Goal: Information Seeking & Learning: Learn about a topic

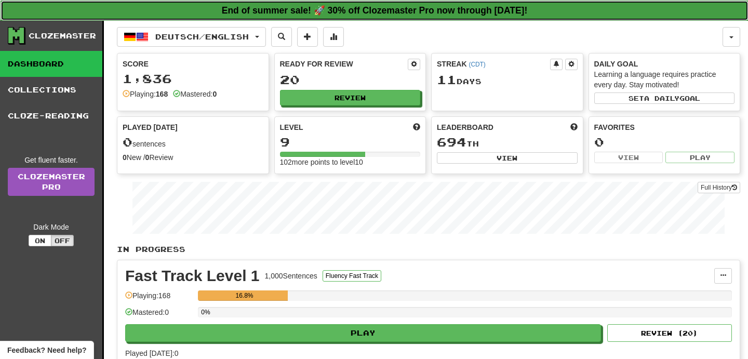
click at [366, 10] on strong "End of summer sale! 🚀 30% off Clozemaster Pro now through Friday August 29!" at bounding box center [375, 10] width 306 height 10
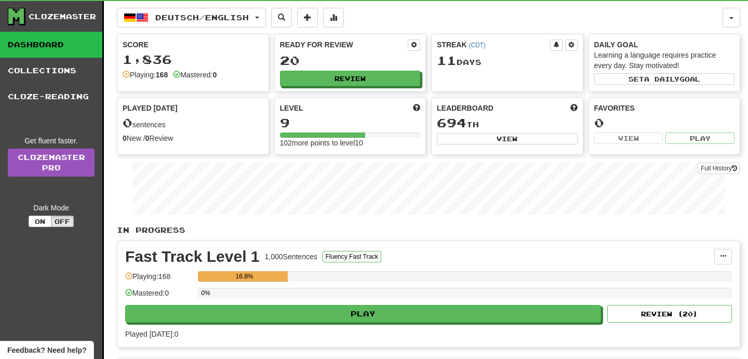
scroll to position [31, 0]
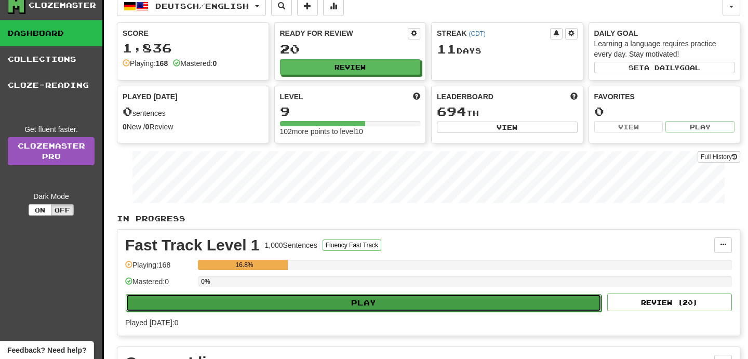
click at [407, 304] on button "Play" at bounding box center [364, 303] width 476 height 18
select select "**"
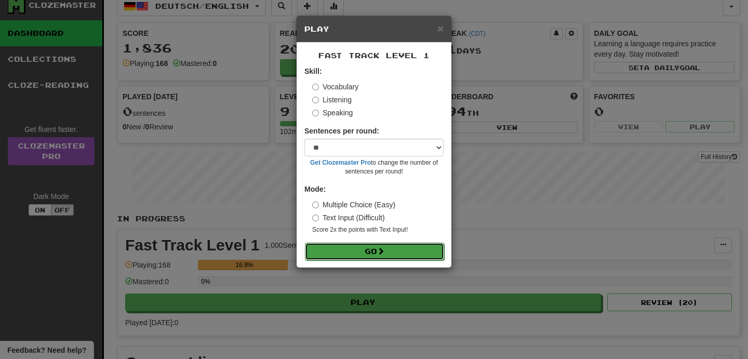
click at [389, 252] on button "Go" at bounding box center [374, 251] width 139 height 18
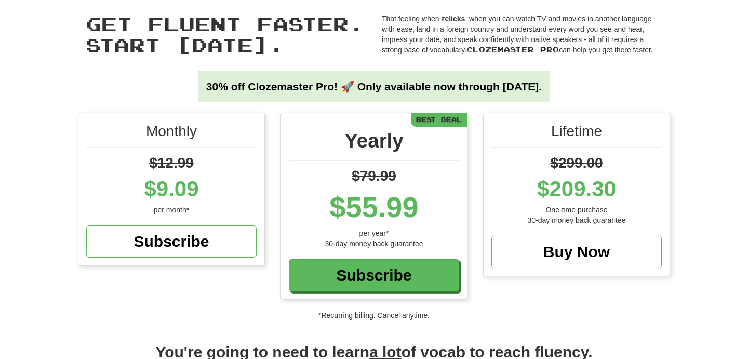
scroll to position [44, 0]
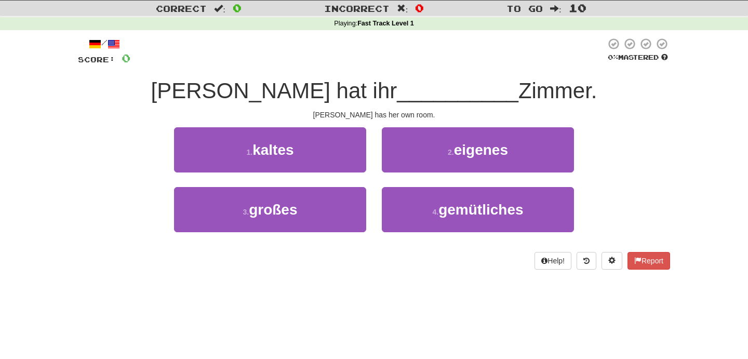
scroll to position [29, 0]
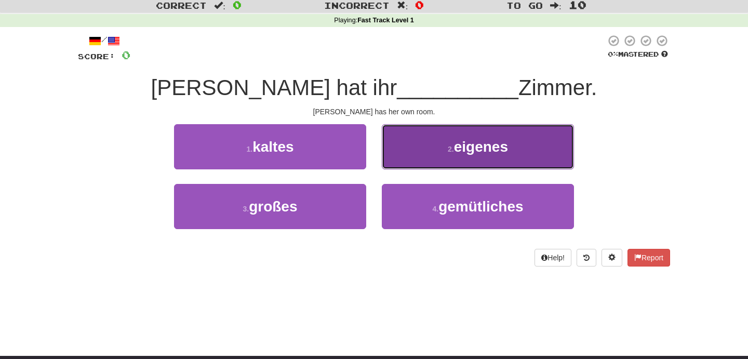
click at [461, 153] on span "eigenes" at bounding box center [481, 147] width 54 height 16
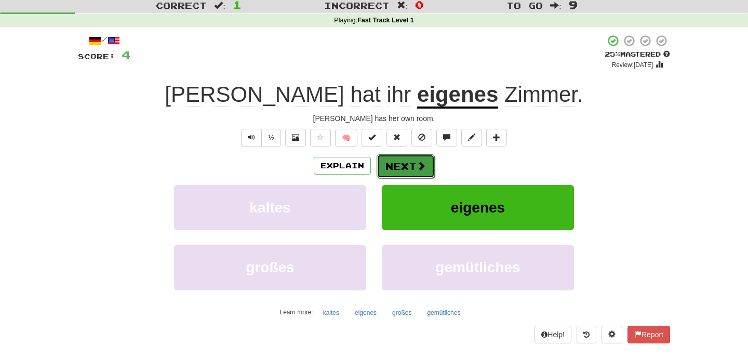
click at [410, 167] on button "Next" at bounding box center [405, 166] width 58 height 24
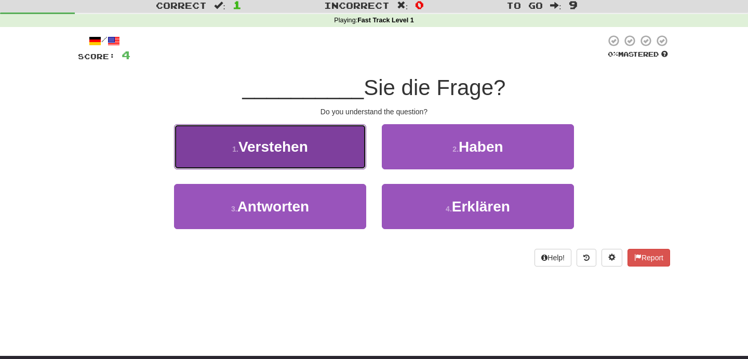
click at [307, 150] on span "Verstehen" at bounding box center [273, 147] width 70 height 16
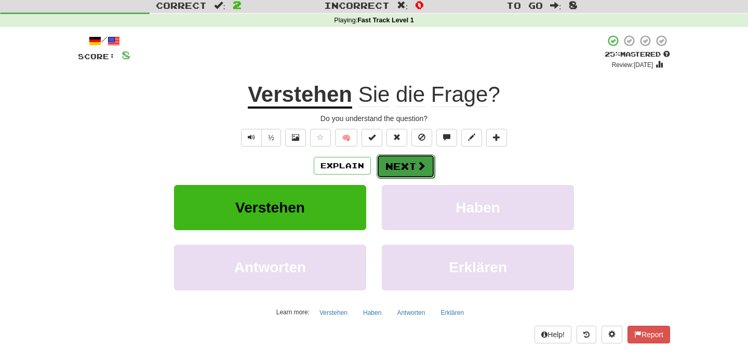
click at [411, 165] on button "Next" at bounding box center [405, 166] width 58 height 24
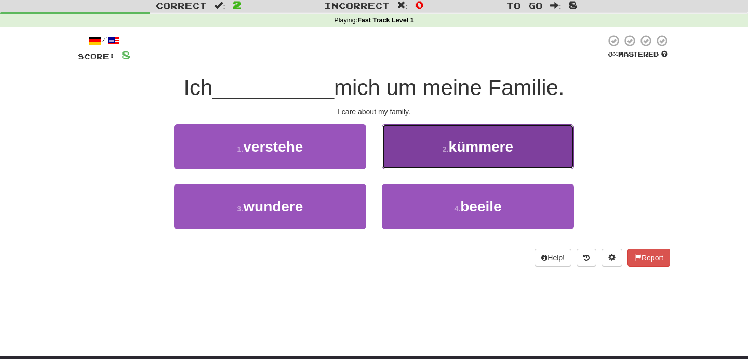
click at [437, 159] on button "2 . kümmere" at bounding box center [478, 146] width 192 height 45
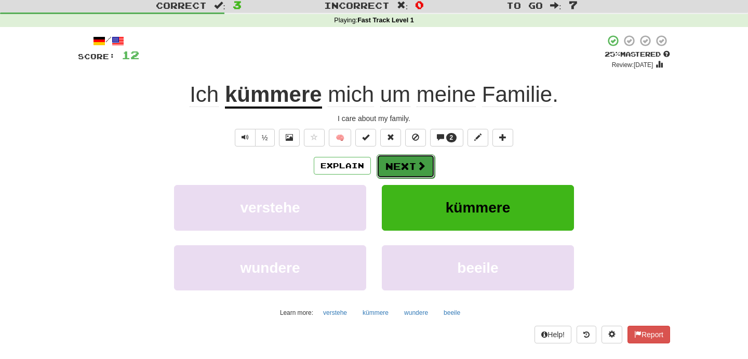
click at [397, 168] on button "Next" at bounding box center [405, 166] width 58 height 24
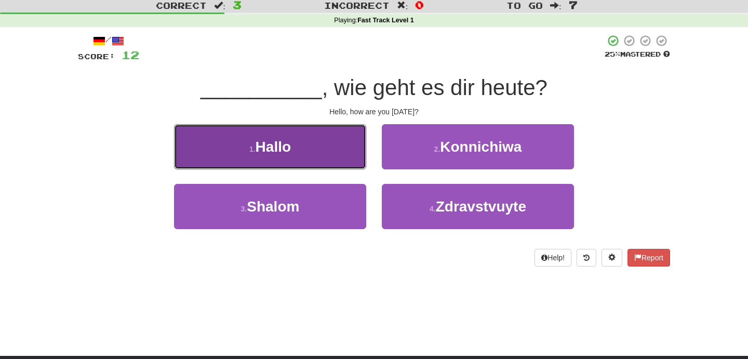
click at [281, 139] on span "Hallo" at bounding box center [272, 147] width 35 height 16
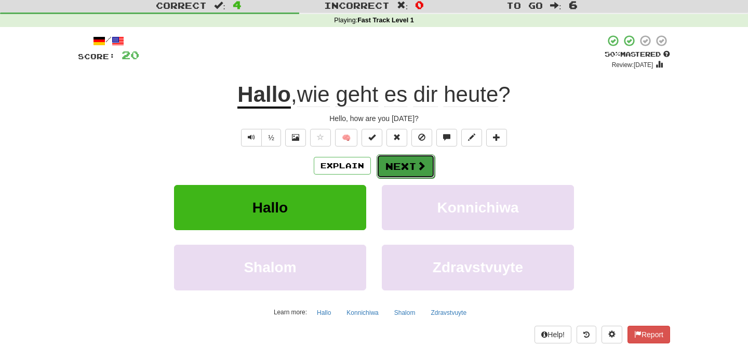
click at [410, 166] on button "Next" at bounding box center [405, 166] width 58 height 24
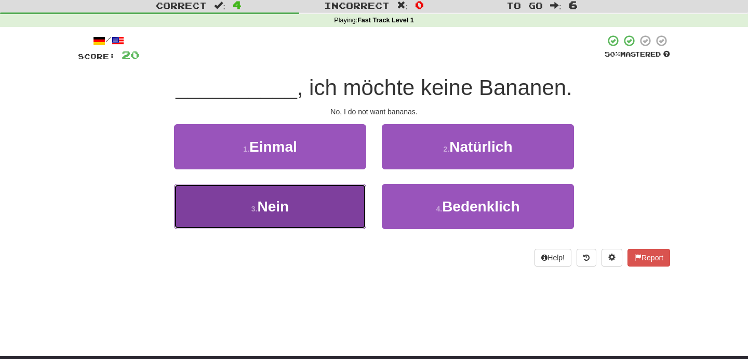
click at [278, 191] on button "3 . Nein" at bounding box center [270, 206] width 192 height 45
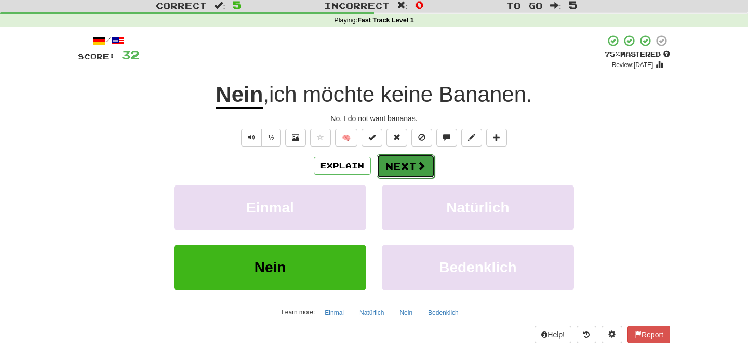
click at [410, 168] on button "Next" at bounding box center [405, 166] width 58 height 24
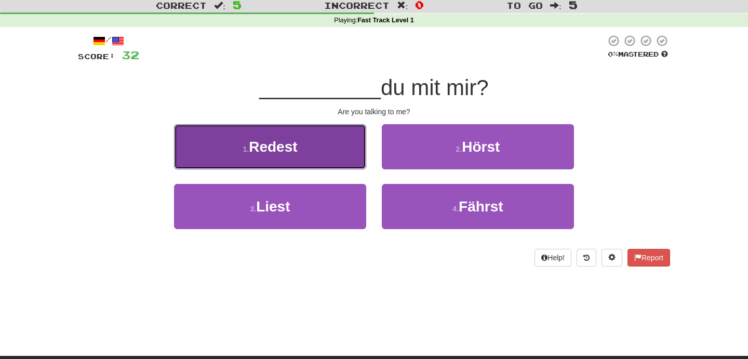
click at [325, 146] on button "1 . Redest" at bounding box center [270, 146] width 192 height 45
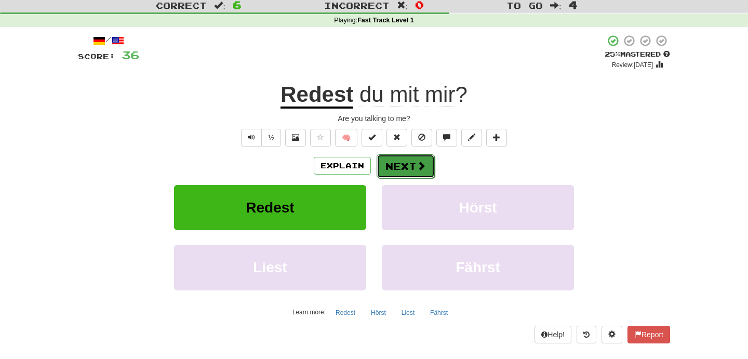
click at [402, 159] on button "Next" at bounding box center [405, 166] width 58 height 24
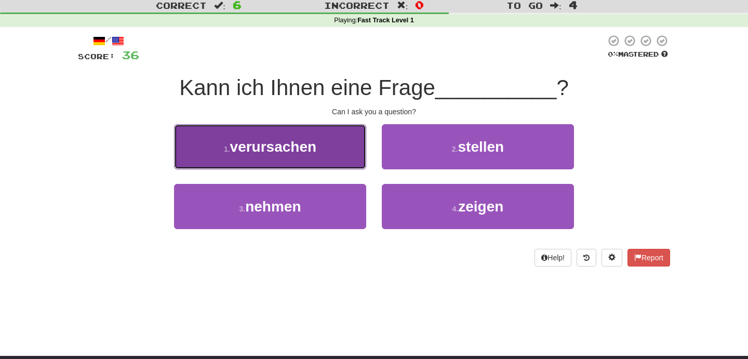
click at [337, 150] on button "1 . verursachen" at bounding box center [270, 146] width 192 height 45
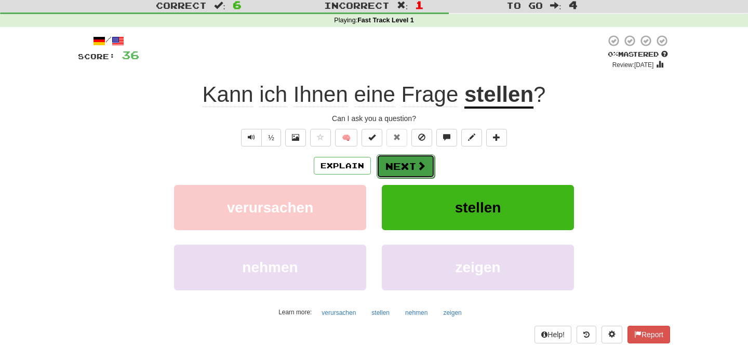
click at [407, 161] on button "Next" at bounding box center [405, 166] width 58 height 24
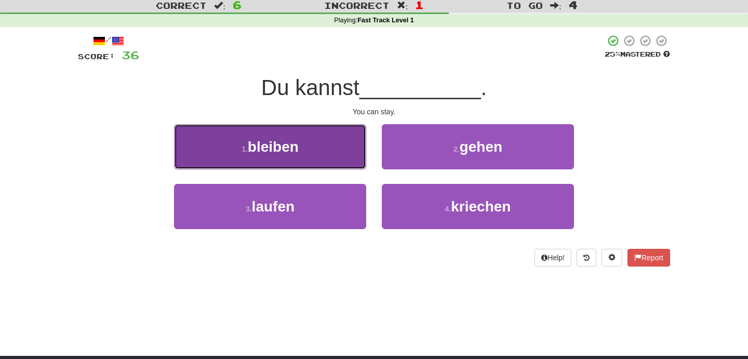
click at [315, 152] on button "1 . bleiben" at bounding box center [270, 146] width 192 height 45
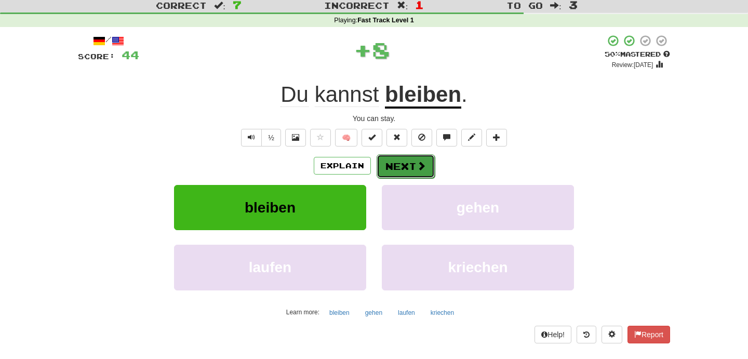
click at [416, 169] on span at bounding box center [420, 165] width 9 height 9
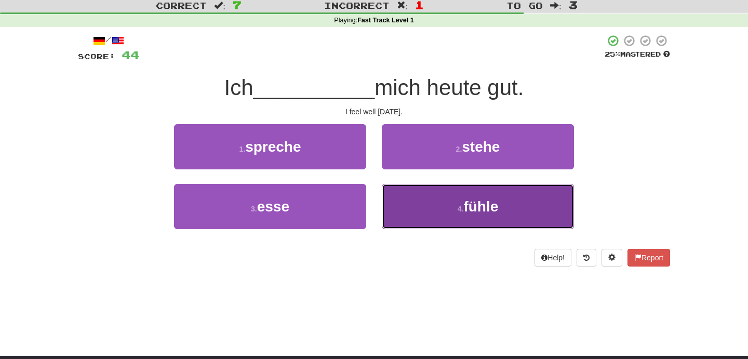
click at [478, 205] on span "fühle" at bounding box center [480, 206] width 35 height 16
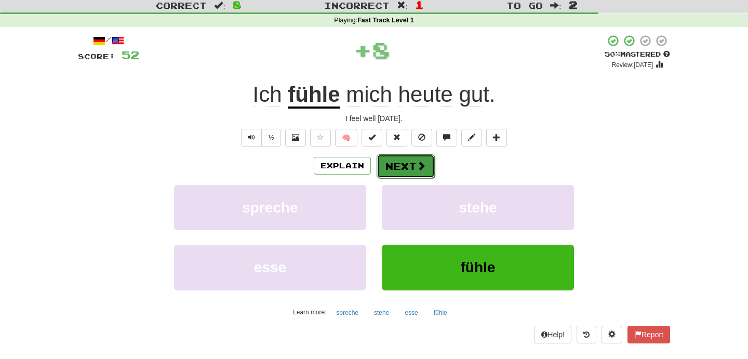
click at [404, 166] on button "Next" at bounding box center [405, 166] width 58 height 24
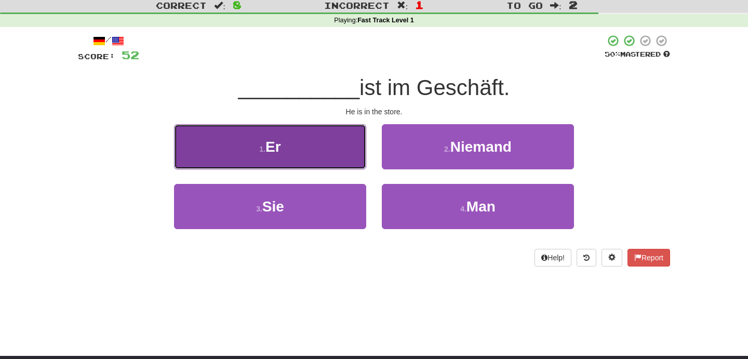
click at [262, 132] on button "1 . Er" at bounding box center [270, 146] width 192 height 45
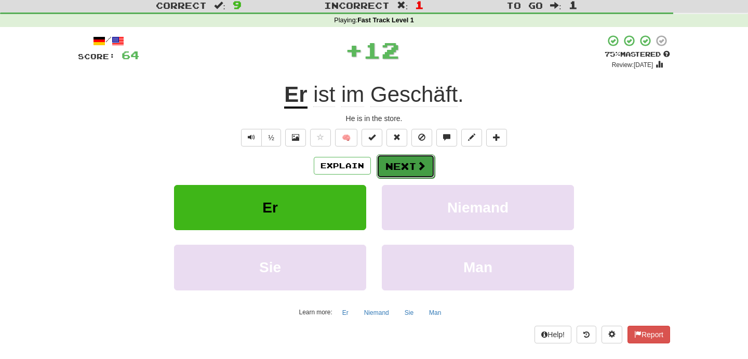
click at [413, 165] on button "Next" at bounding box center [405, 166] width 58 height 24
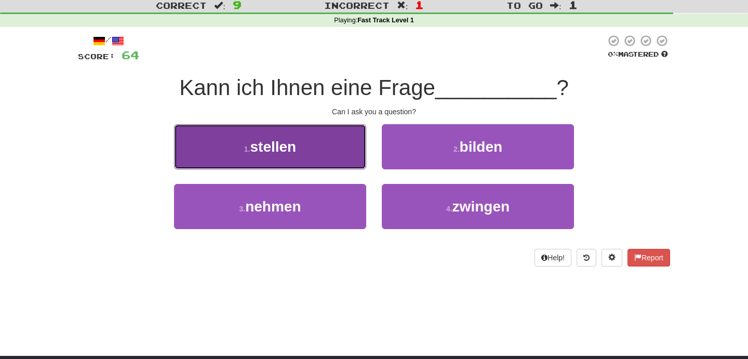
click at [322, 155] on button "1 . stellen" at bounding box center [270, 146] width 192 height 45
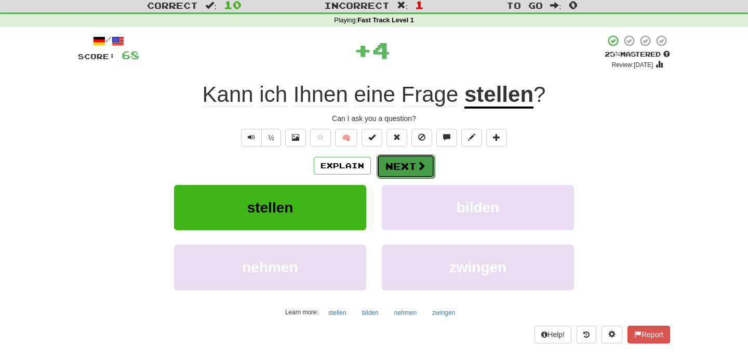
click at [404, 164] on button "Next" at bounding box center [405, 166] width 58 height 24
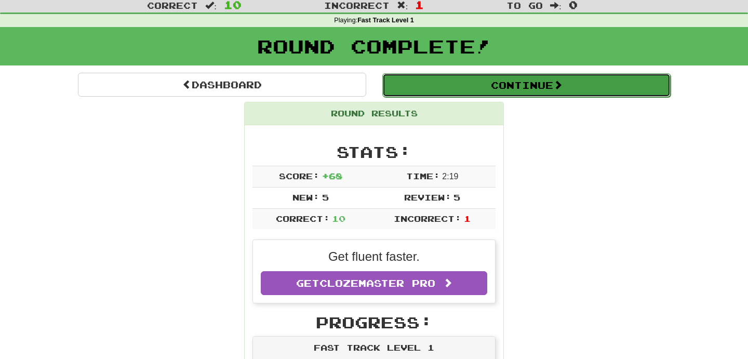
click at [524, 84] on button "Continue" at bounding box center [526, 85] width 288 height 24
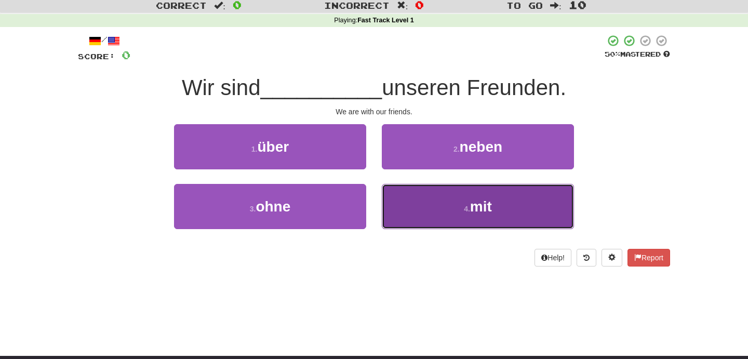
click at [520, 204] on button "4 . mit" at bounding box center [478, 206] width 192 height 45
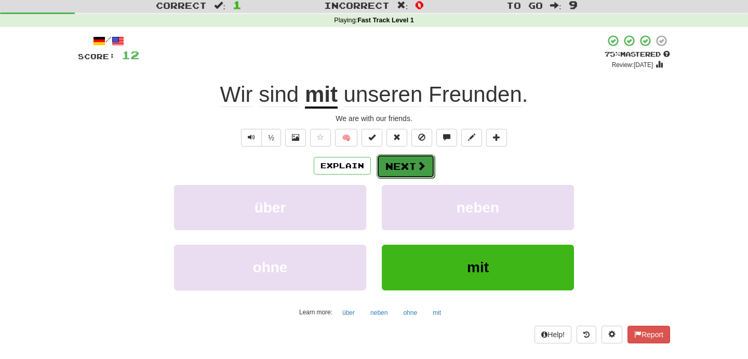
click at [407, 171] on button "Next" at bounding box center [405, 166] width 58 height 24
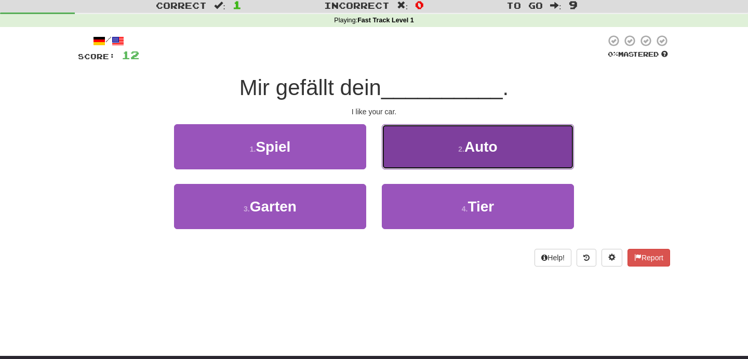
click at [435, 156] on button "2 . Auto" at bounding box center [478, 146] width 192 height 45
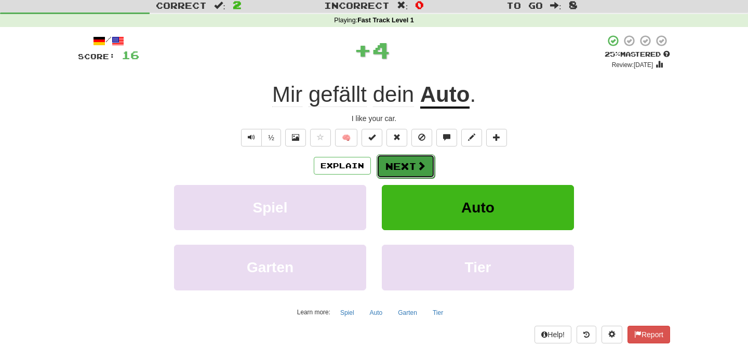
click at [403, 166] on button "Next" at bounding box center [405, 166] width 58 height 24
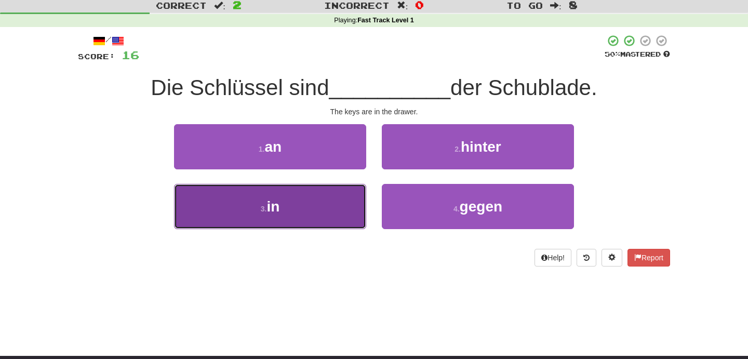
click at [323, 202] on button "3 . in" at bounding box center [270, 206] width 192 height 45
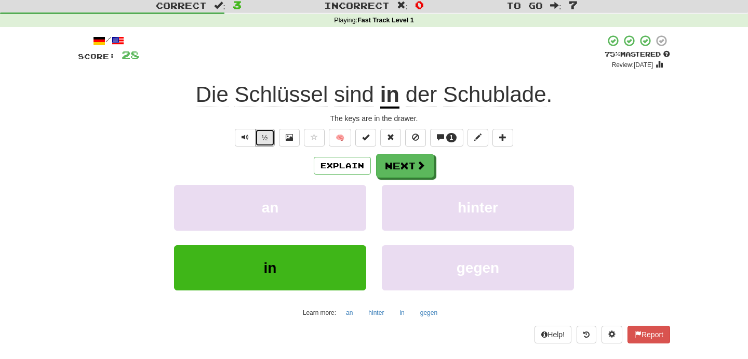
drag, startPoint x: 258, startPoint y: 140, endPoint x: 264, endPoint y: 174, distance: 34.8
click at [264, 174] on div "/ Score: 28 + 12 75 % Mastered Review: 2025-09-20 Die Schlüssel sind in der Sch…" at bounding box center [374, 188] width 592 height 309
click at [247, 138] on span "Text-to-speech controls" at bounding box center [244, 136] width 7 height 7
click at [412, 168] on button "Next" at bounding box center [405, 166] width 58 height 24
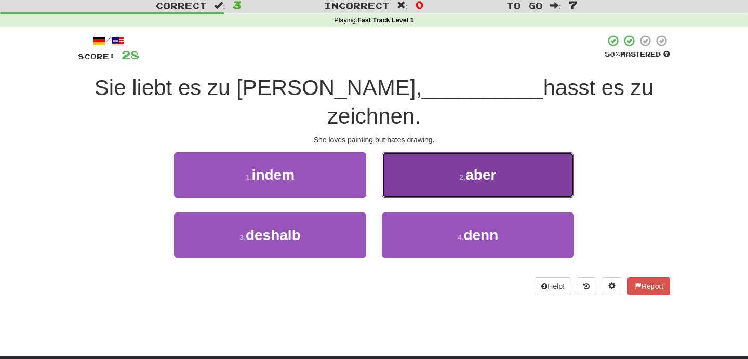
click at [459, 173] on small "2 ." at bounding box center [462, 177] width 6 height 8
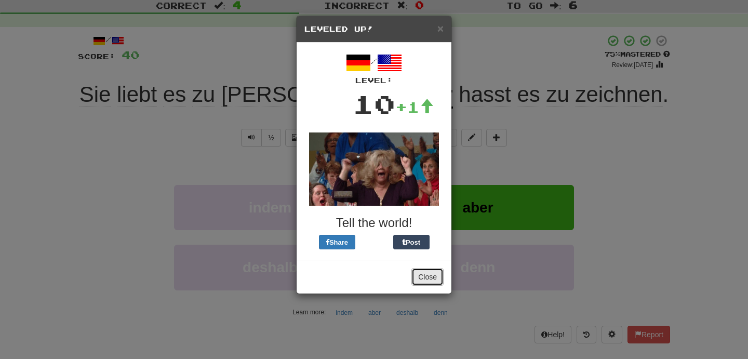
click at [420, 275] on button "Close" at bounding box center [427, 277] width 32 height 18
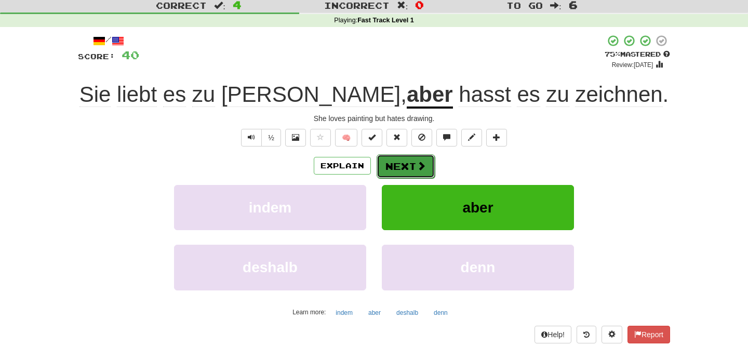
click at [416, 169] on span at bounding box center [420, 165] width 9 height 9
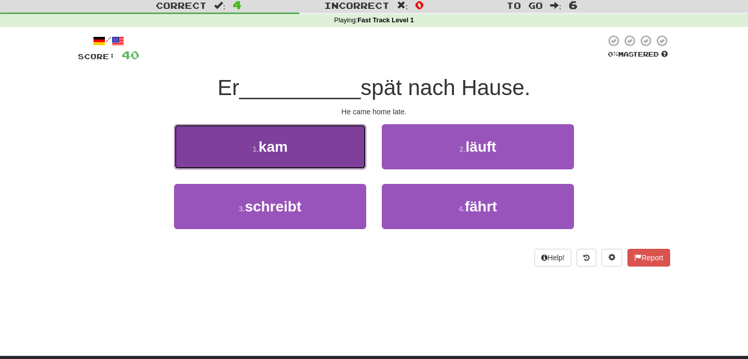
click at [326, 156] on button "1 . kam" at bounding box center [270, 146] width 192 height 45
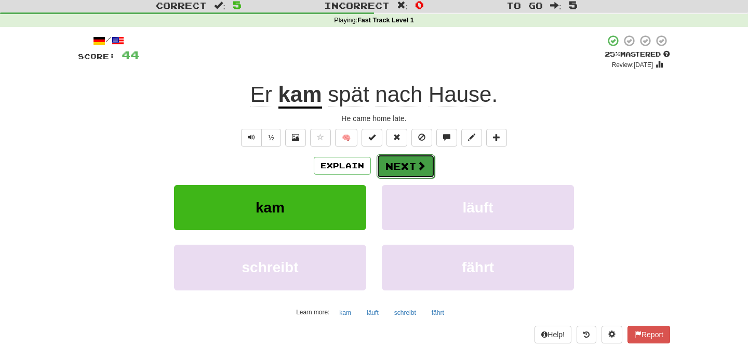
click at [394, 172] on button "Next" at bounding box center [405, 166] width 58 height 24
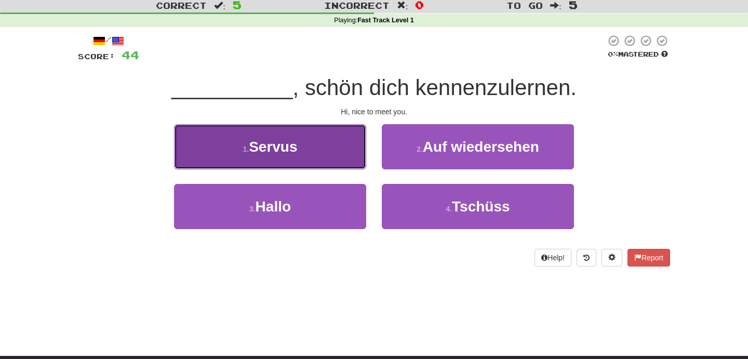
click at [302, 159] on button "1 . Servus" at bounding box center [270, 146] width 192 height 45
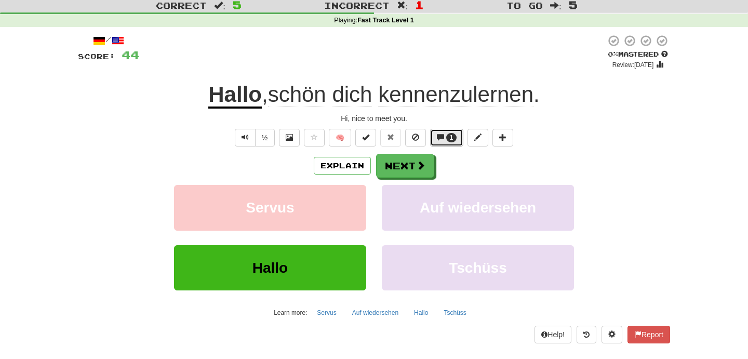
click at [446, 139] on span "1" at bounding box center [451, 137] width 11 height 9
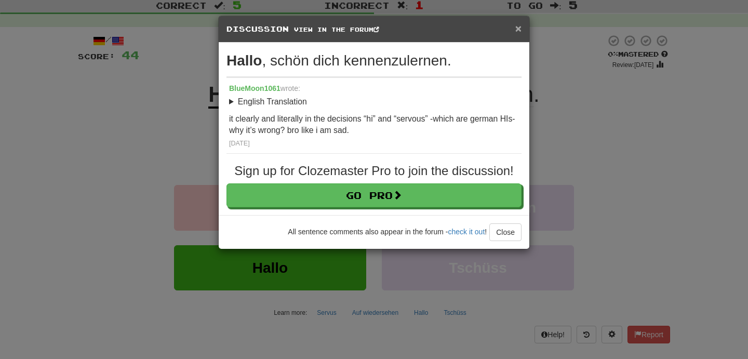
click at [518, 32] on span "×" at bounding box center [518, 28] width 6 height 12
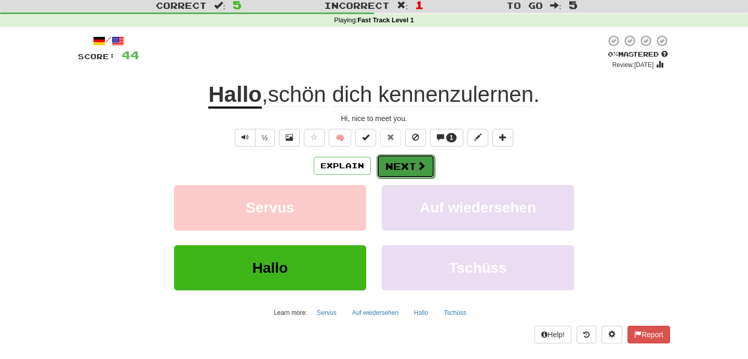
click at [413, 166] on button "Next" at bounding box center [405, 166] width 58 height 24
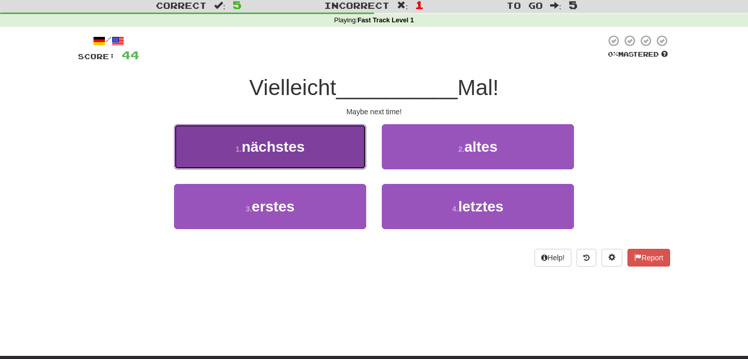
click at [325, 151] on button "1 . nächstes" at bounding box center [270, 146] width 192 height 45
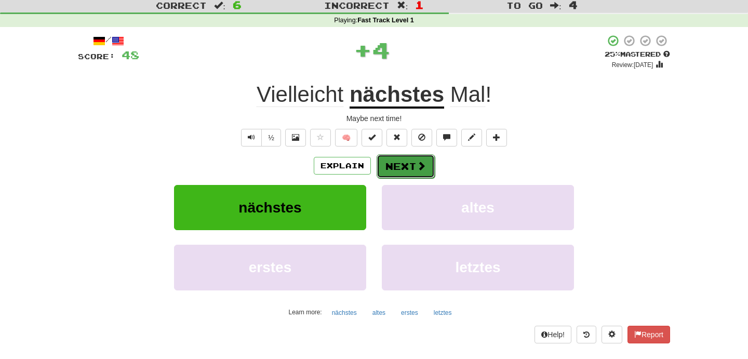
click at [404, 159] on button "Next" at bounding box center [405, 166] width 58 height 24
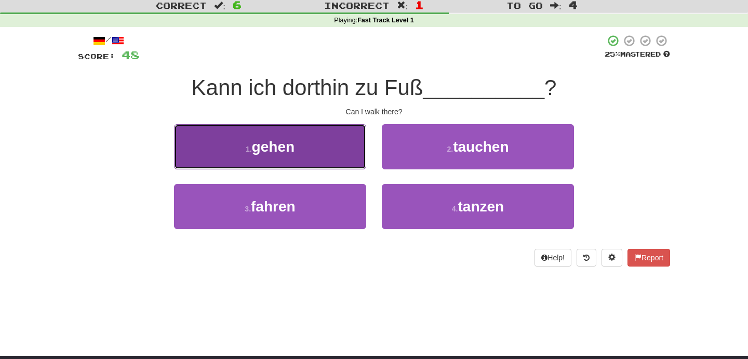
click at [294, 151] on span "gehen" at bounding box center [273, 147] width 43 height 16
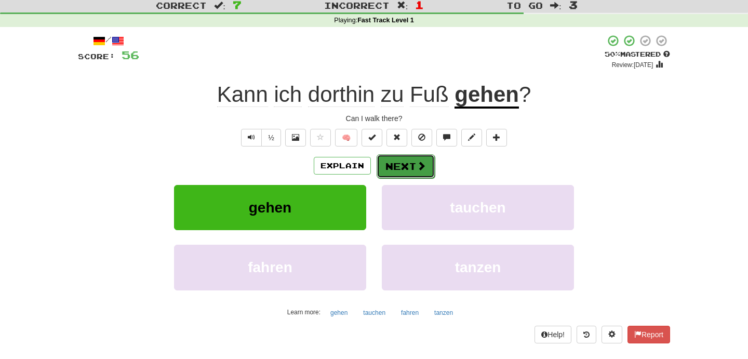
click at [400, 172] on button "Next" at bounding box center [405, 166] width 58 height 24
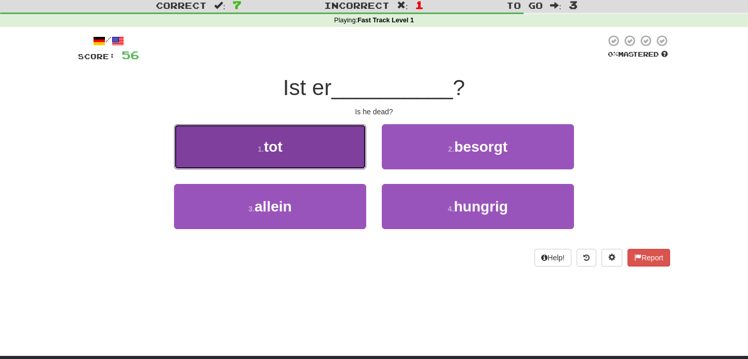
click at [309, 153] on button "1 . tot" at bounding box center [270, 146] width 192 height 45
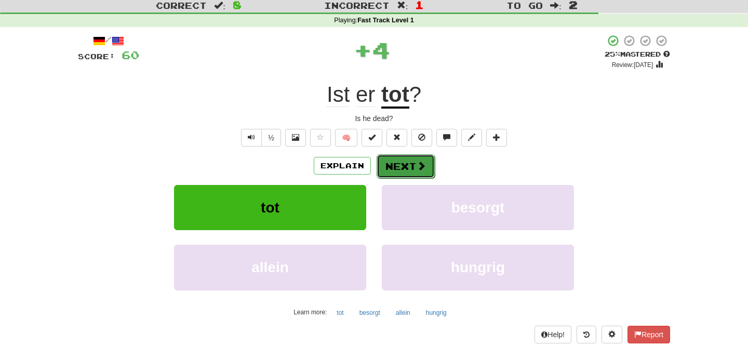
click at [407, 168] on button "Next" at bounding box center [405, 166] width 58 height 24
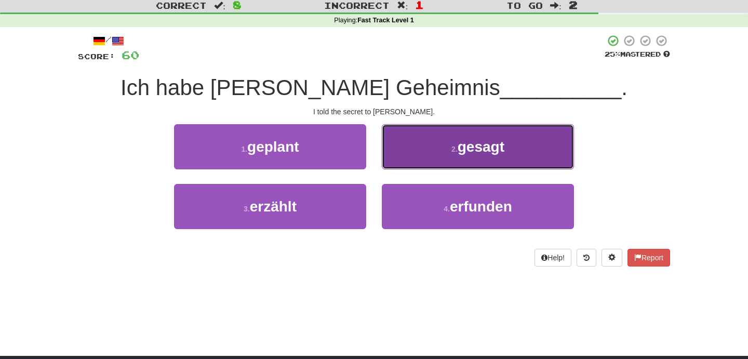
click at [441, 143] on button "2 . gesagt" at bounding box center [478, 146] width 192 height 45
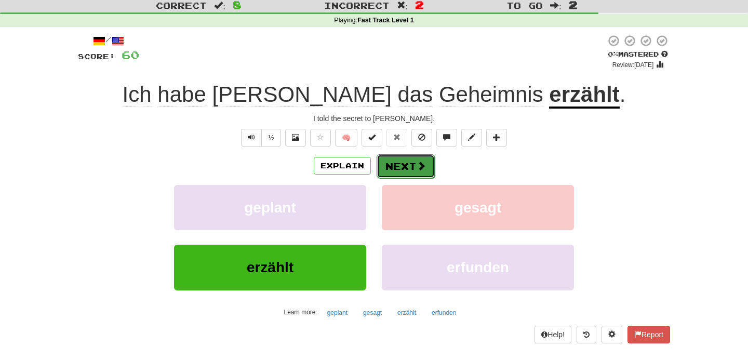
click at [409, 164] on button "Next" at bounding box center [405, 166] width 58 height 24
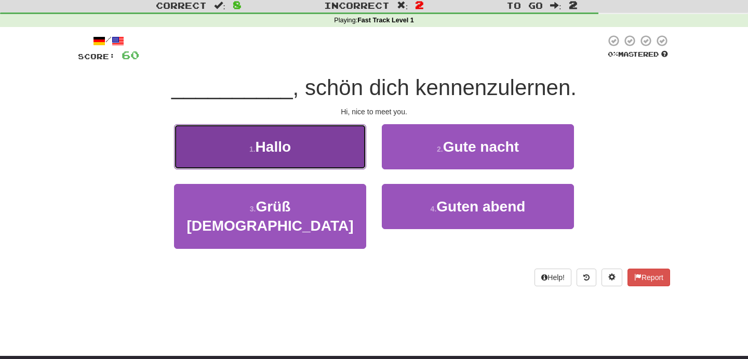
click at [282, 143] on span "Hallo" at bounding box center [272, 147] width 35 height 16
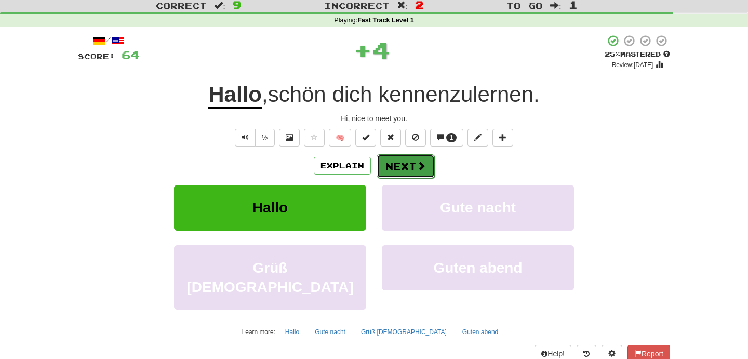
click at [400, 166] on button "Next" at bounding box center [405, 166] width 58 height 24
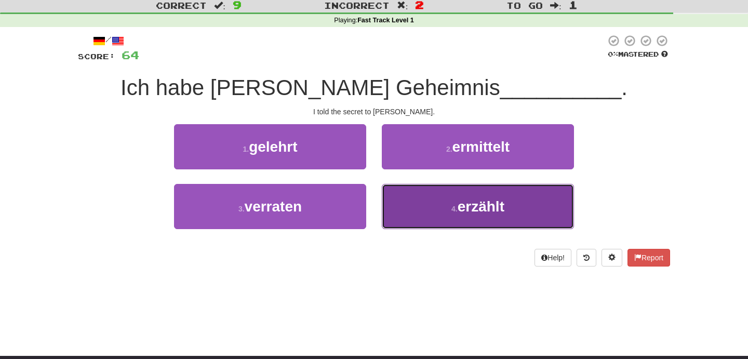
click at [470, 217] on button "4 . erzählt" at bounding box center [478, 206] width 192 height 45
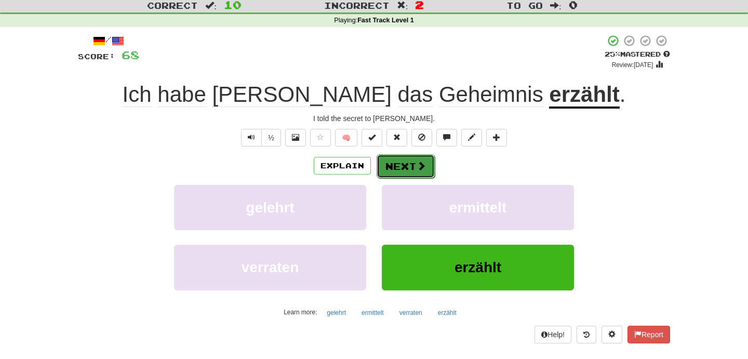
click at [406, 167] on button "Next" at bounding box center [405, 166] width 58 height 24
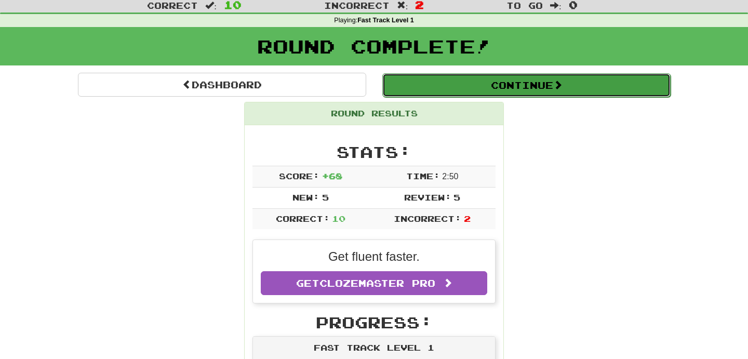
click at [495, 89] on button "Continue" at bounding box center [526, 85] width 288 height 24
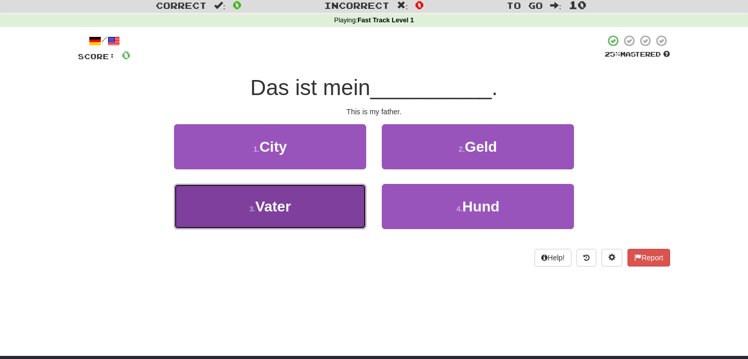
click at [295, 214] on button "3 . Vater" at bounding box center [270, 206] width 192 height 45
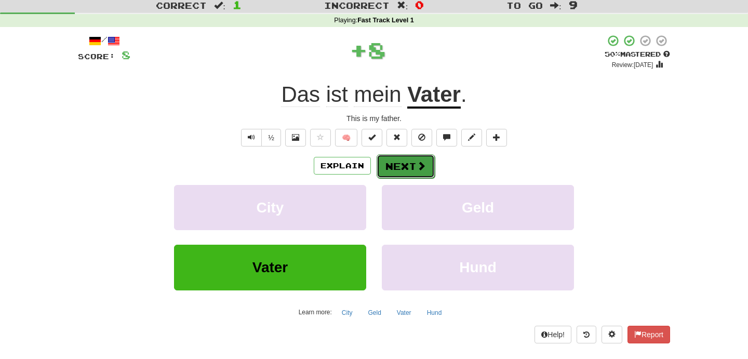
click at [413, 169] on button "Next" at bounding box center [405, 166] width 58 height 24
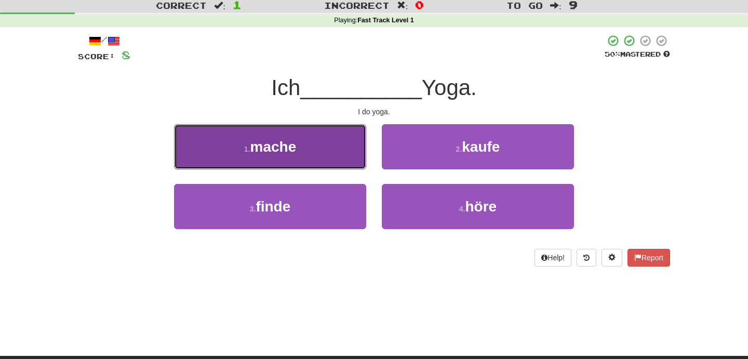
click at [294, 133] on button "1 . mache" at bounding box center [270, 146] width 192 height 45
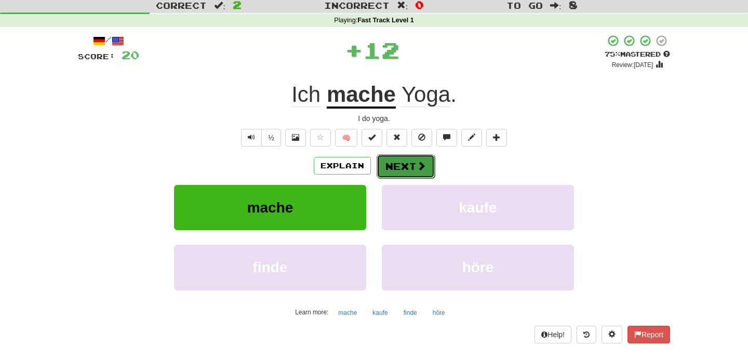
click at [405, 170] on button "Next" at bounding box center [405, 166] width 58 height 24
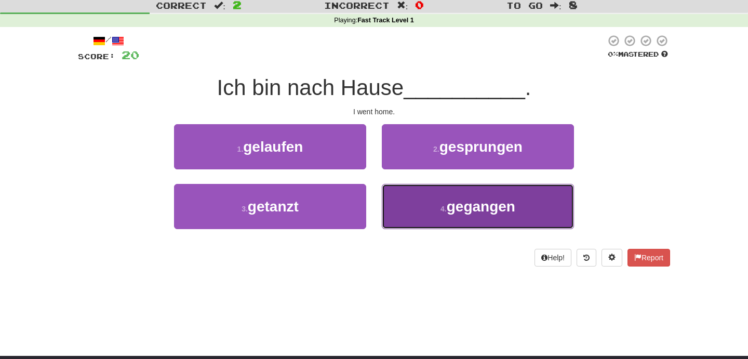
click at [488, 187] on button "4 . gegangen" at bounding box center [478, 206] width 192 height 45
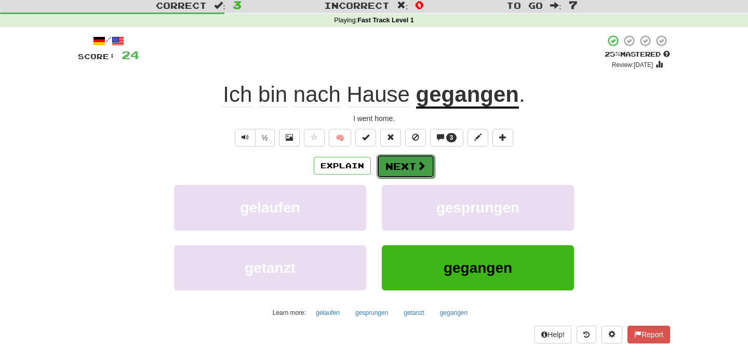
click at [407, 169] on button "Next" at bounding box center [405, 166] width 58 height 24
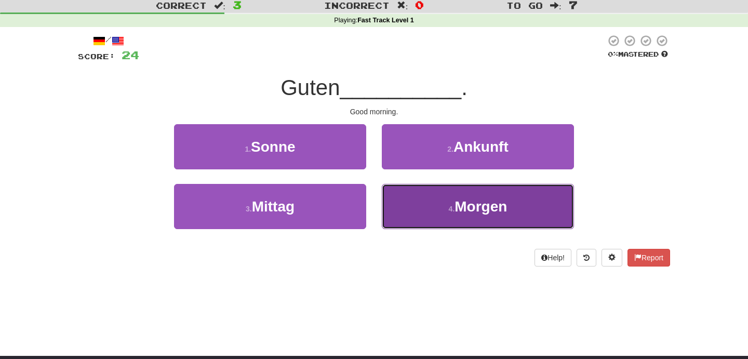
click at [496, 190] on button "4 . Morgen" at bounding box center [478, 206] width 192 height 45
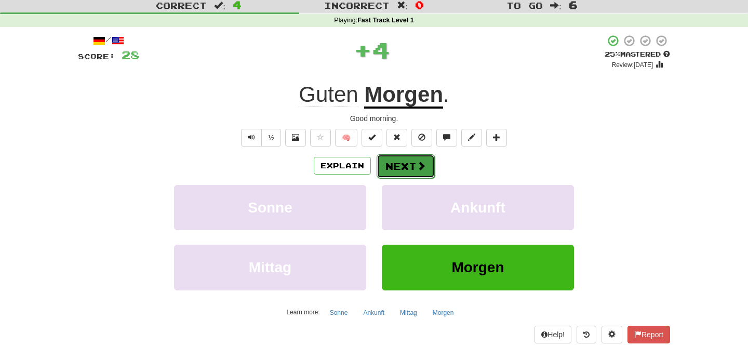
click at [413, 168] on button "Next" at bounding box center [405, 166] width 58 height 24
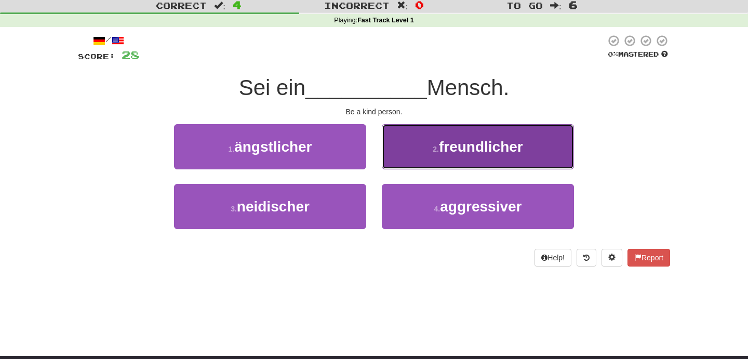
click at [475, 159] on button "2 . freundlicher" at bounding box center [478, 146] width 192 height 45
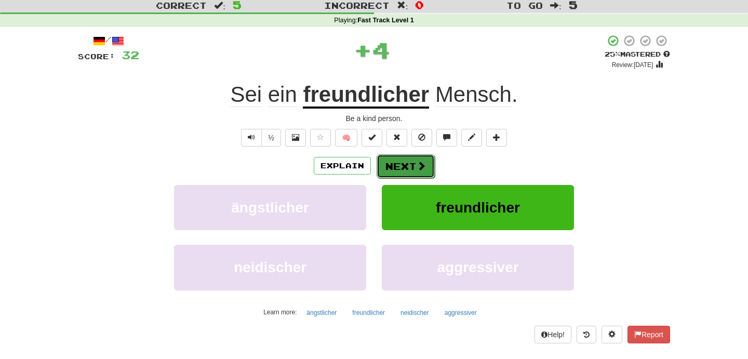
click at [407, 165] on button "Next" at bounding box center [405, 166] width 58 height 24
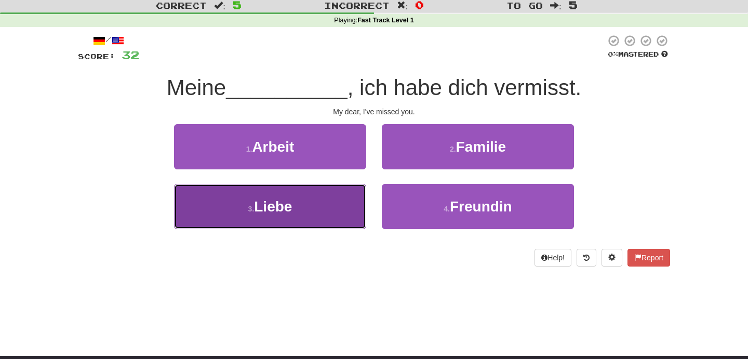
click at [272, 217] on button "3 . Liebe" at bounding box center [270, 206] width 192 height 45
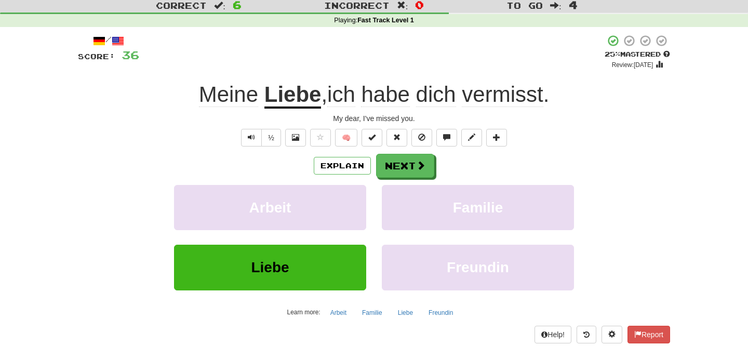
click at [402, 179] on div "Explain Next Arbeit Familie Liebe Freundin Learn more: Arbeit Familie Liebe Fre…" at bounding box center [374, 237] width 592 height 167
click at [403, 166] on button "Next" at bounding box center [405, 166] width 58 height 24
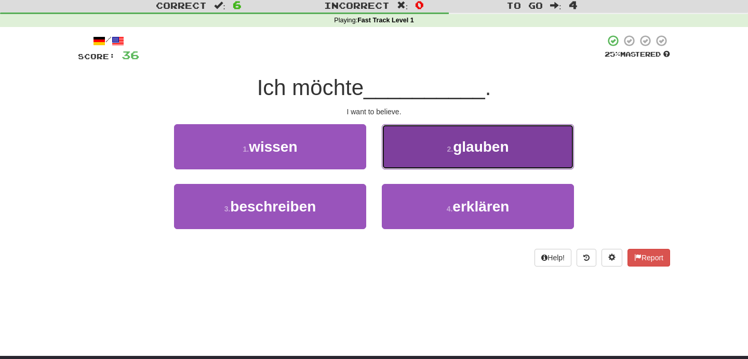
click at [539, 150] on button "2 . glauben" at bounding box center [478, 146] width 192 height 45
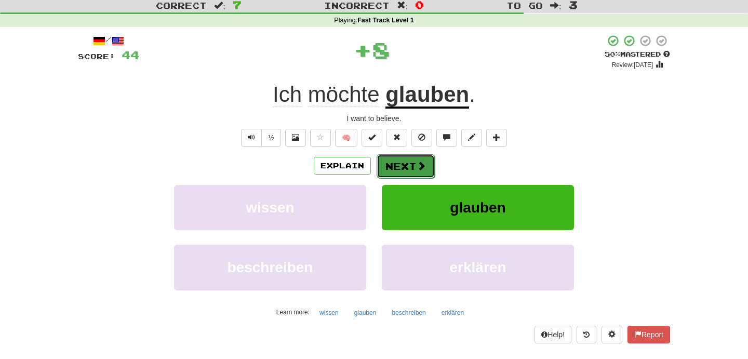
click at [401, 166] on button "Next" at bounding box center [405, 166] width 58 height 24
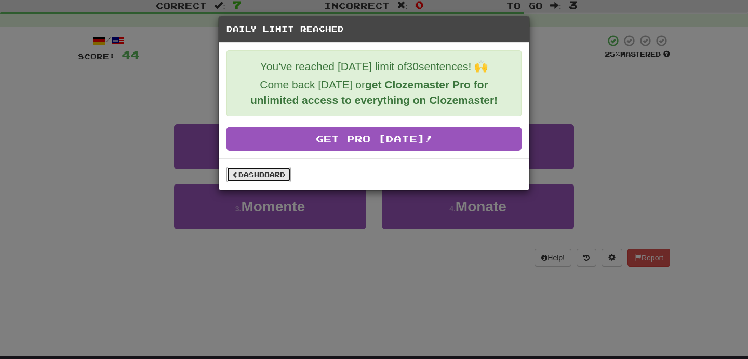
click at [244, 171] on link "Dashboard" at bounding box center [258, 175] width 64 height 16
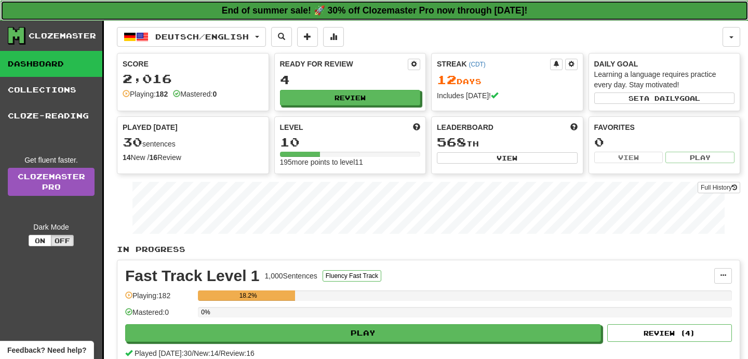
click at [426, 10] on strong "End of summer sale! 🚀 30% off Clozemaster Pro now through Friday August 29!" at bounding box center [375, 10] width 306 height 10
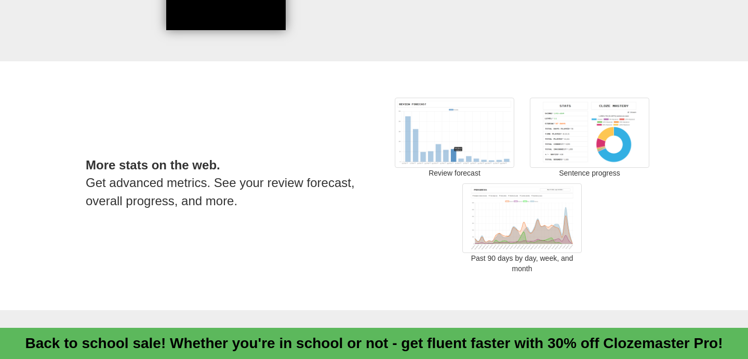
scroll to position [1552, 0]
